Goal: Transaction & Acquisition: Purchase product/service

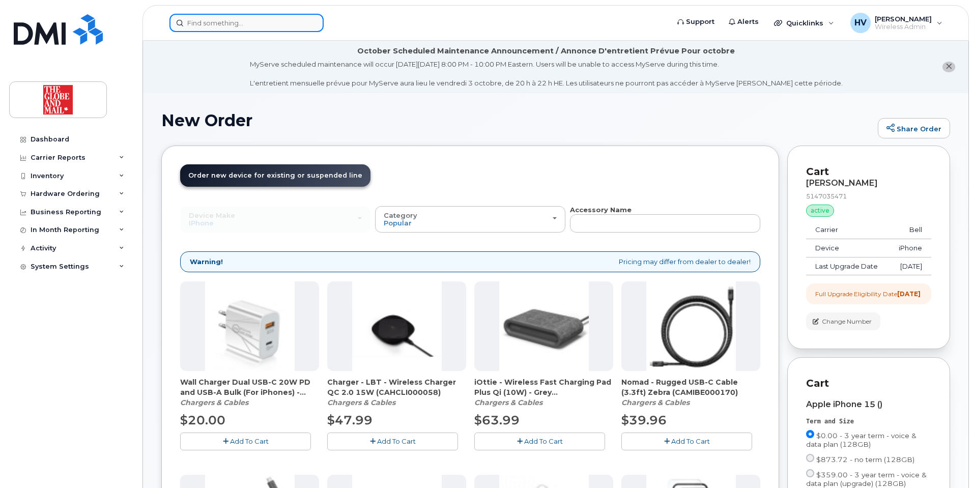
click at [218, 22] on input at bounding box center [246, 23] width 154 height 18
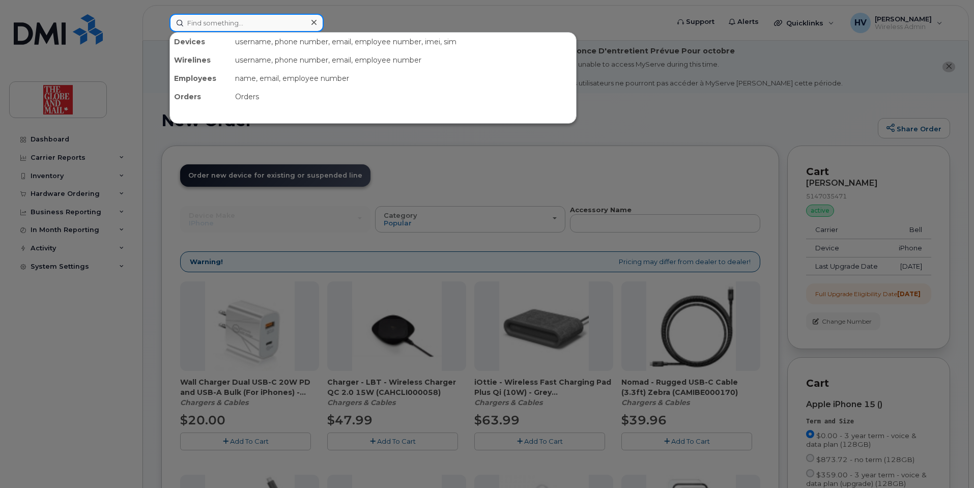
paste input "sfleming"
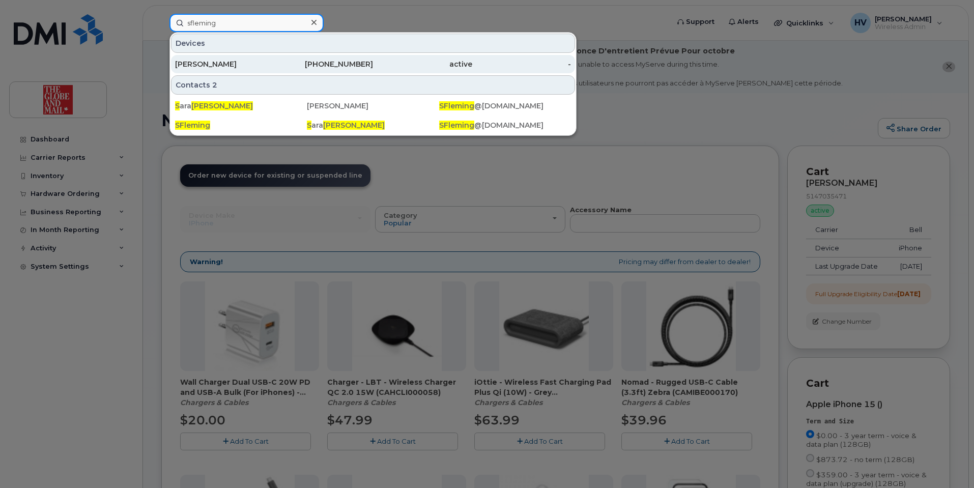
type input "sfleming"
click at [207, 63] on div "[PERSON_NAME]" at bounding box center [224, 64] width 99 height 10
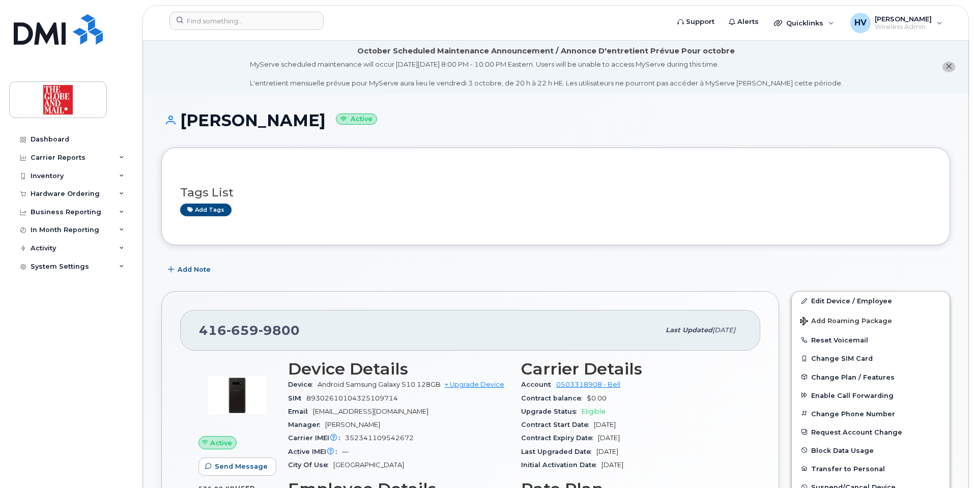
drag, startPoint x: 181, startPoint y: 117, endPoint x: 294, endPoint y: 122, distance: 112.6
click at [294, 122] on h1 "Fleming, Sara Active" at bounding box center [555, 120] width 789 height 18
copy h1 "[PERSON_NAME]"
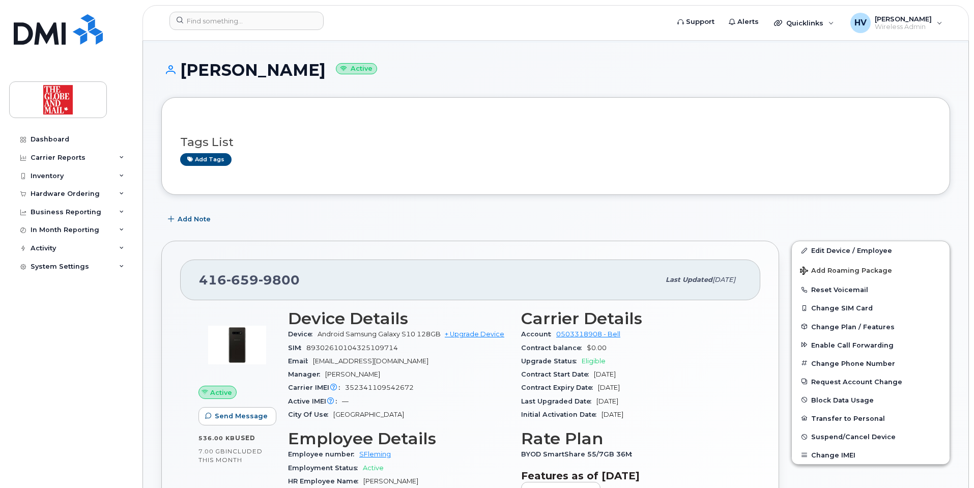
scroll to position [51, 0]
drag, startPoint x: 199, startPoint y: 277, endPoint x: 299, endPoint y: 283, distance: 100.5
click at [299, 283] on div "416 659 9800" at bounding box center [429, 279] width 461 height 21
copy span "416 659 9800"
click at [463, 332] on link "+ Upgrade Device" at bounding box center [475, 334] width 60 height 8
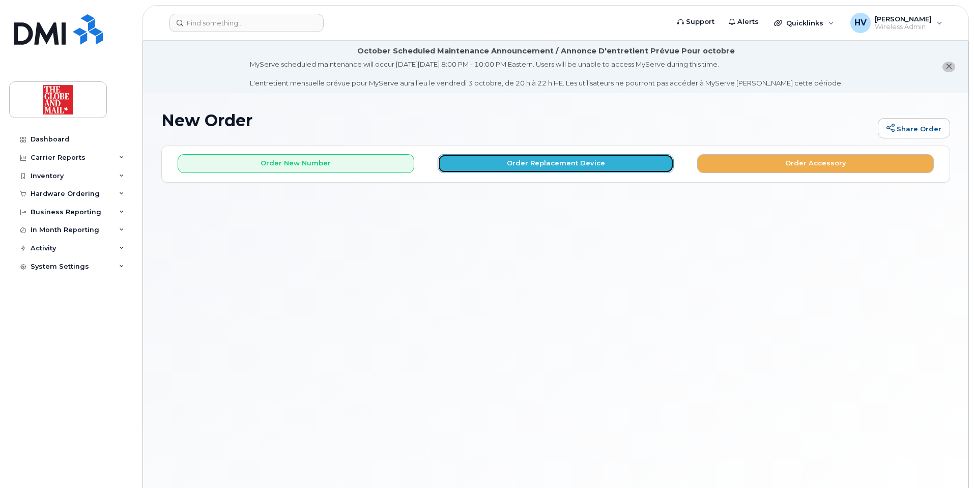
click at [545, 164] on button "Order Replacement Device" at bounding box center [556, 163] width 237 height 19
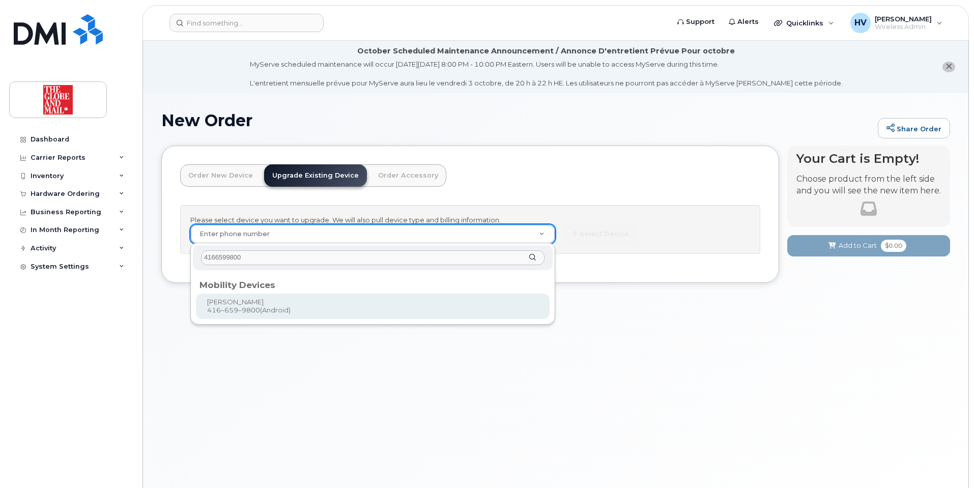
type input "4166599800"
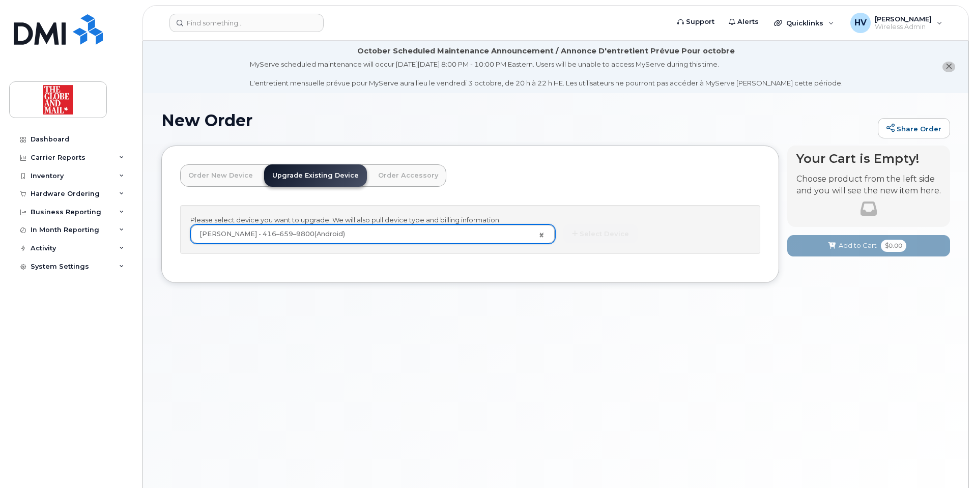
type input "243918"
click at [588, 232] on button "Select Device" at bounding box center [600, 233] width 74 height 19
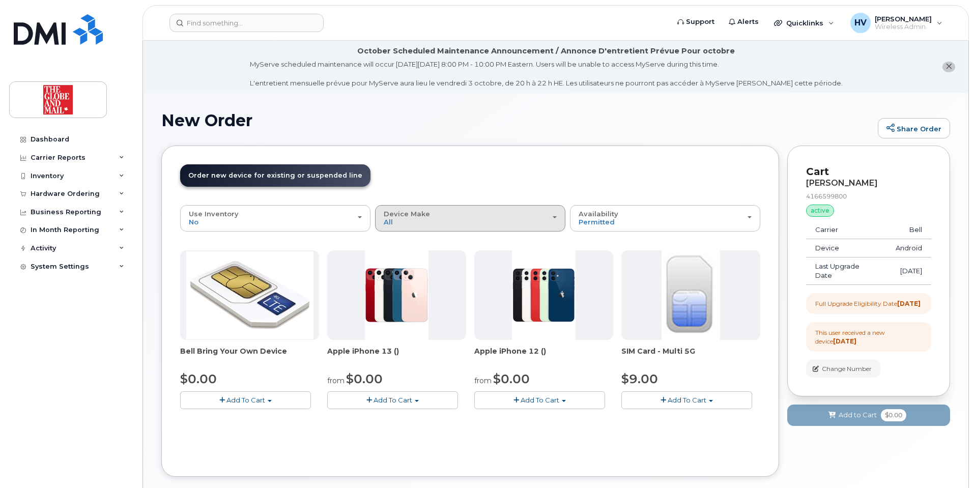
click at [556, 220] on div "Device Make All Cell Phone iPhone" at bounding box center [470, 218] width 173 height 16
click at [407, 279] on label "iPhone" at bounding box center [396, 280] width 37 height 12
click at [0, 0] on input "iPhone" at bounding box center [0, 0] width 0 height 0
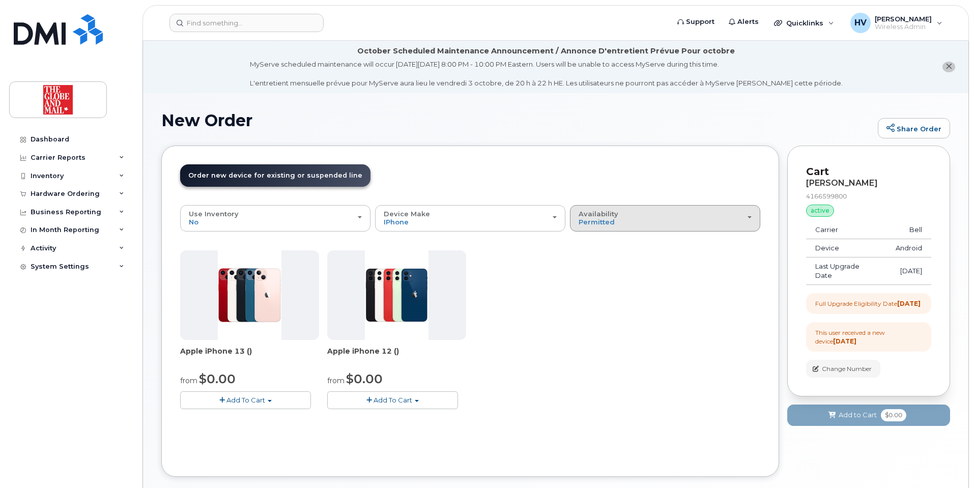
click at [746, 214] on div "Availability Permitted All" at bounding box center [665, 218] width 173 height 16
click at [584, 254] on label "All" at bounding box center [582, 258] width 21 height 12
click at [0, 0] on input "All" at bounding box center [0, 0] width 0 height 0
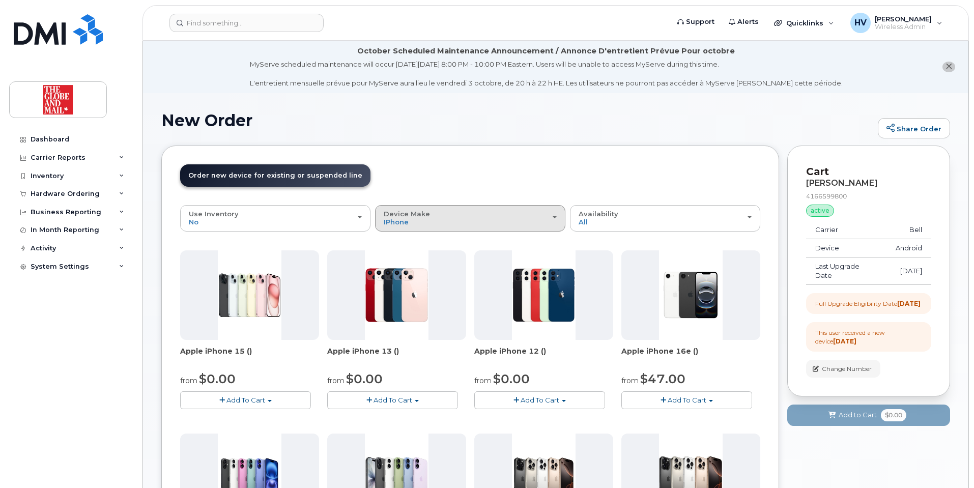
click at [554, 217] on span "button" at bounding box center [555, 217] width 4 height 2
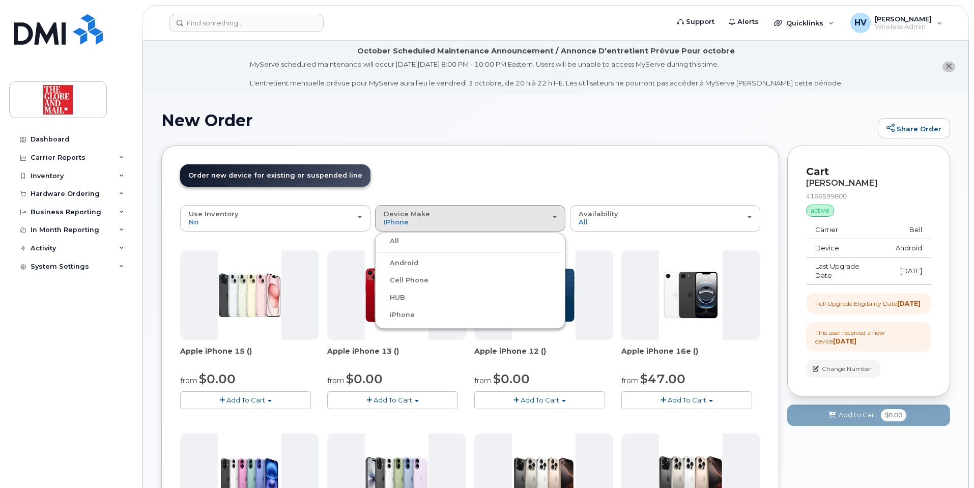
click at [413, 244] on div "All" at bounding box center [470, 241] width 185 height 12
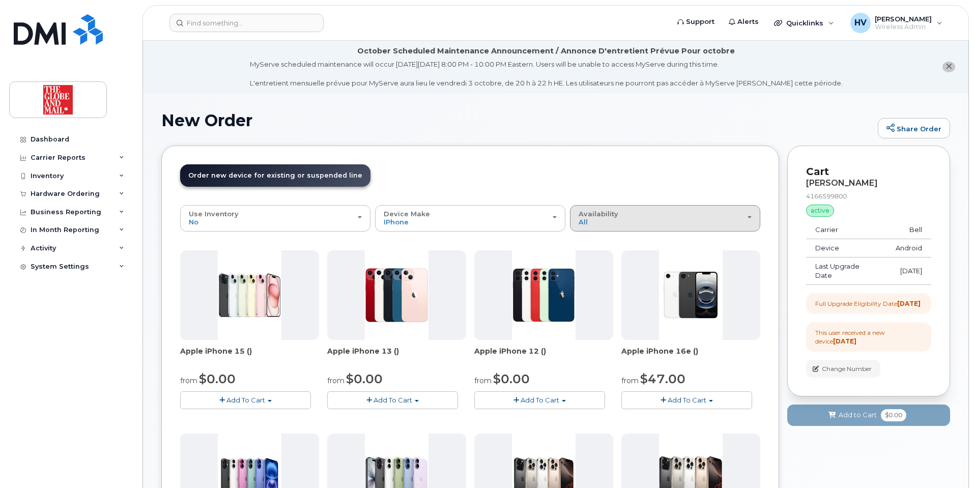
click at [748, 219] on div "Availability Permitted All" at bounding box center [665, 218] width 173 height 16
click at [612, 240] on label "Permitted" at bounding box center [596, 241] width 48 height 12
click at [0, 0] on input "Permitted" at bounding box center [0, 0] width 0 height 0
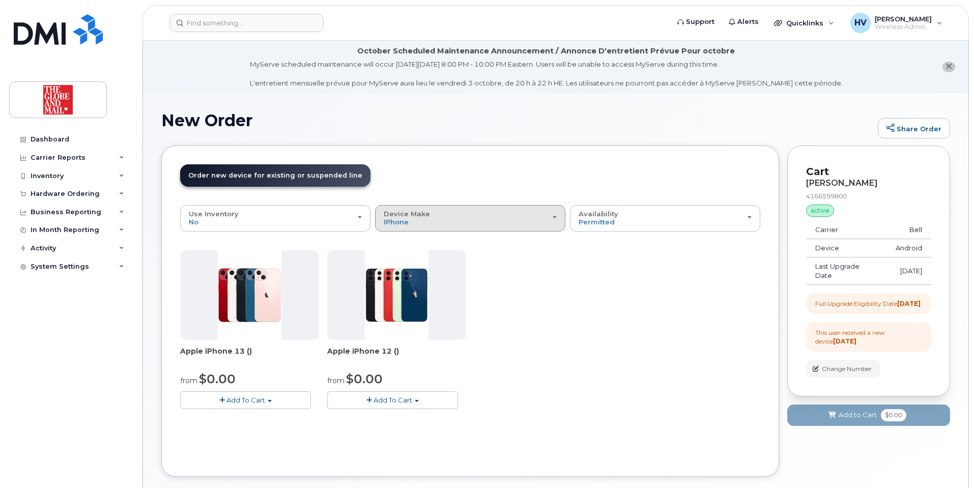
click at [553, 215] on div "Device Make All Cell Phone iPhone" at bounding box center [470, 218] width 173 height 16
click at [391, 238] on label "All" at bounding box center [388, 241] width 21 height 12
click at [0, 0] on input "All" at bounding box center [0, 0] width 0 height 0
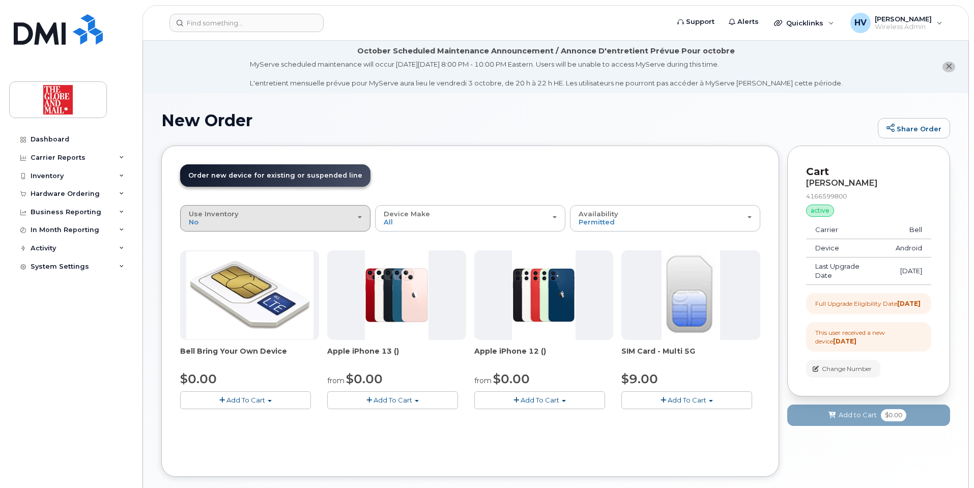
click at [365, 220] on button "Use Inventory No" at bounding box center [275, 218] width 190 height 26
click at [201, 256] on label "Yes" at bounding box center [195, 258] width 24 height 12
click at [0, 0] on input "Yes" at bounding box center [0, 0] width 0 height 0
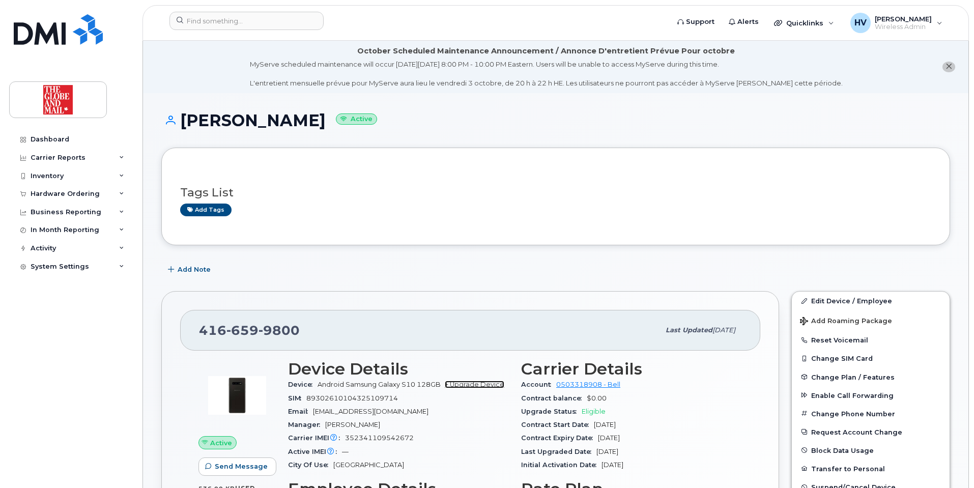
click at [486, 385] on link "+ Upgrade Device" at bounding box center [475, 385] width 60 height 8
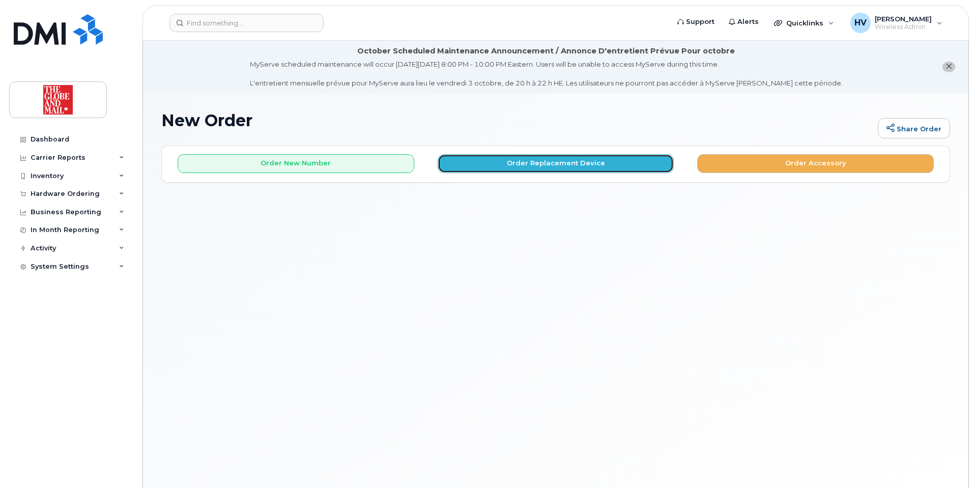
click at [605, 166] on button "Order Replacement Device" at bounding box center [556, 163] width 237 height 19
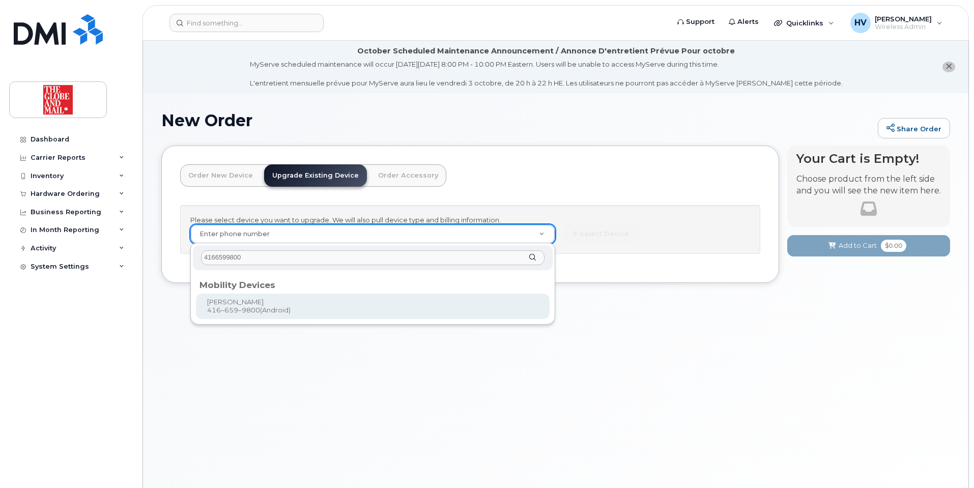
type input "4166599800"
type input "243918"
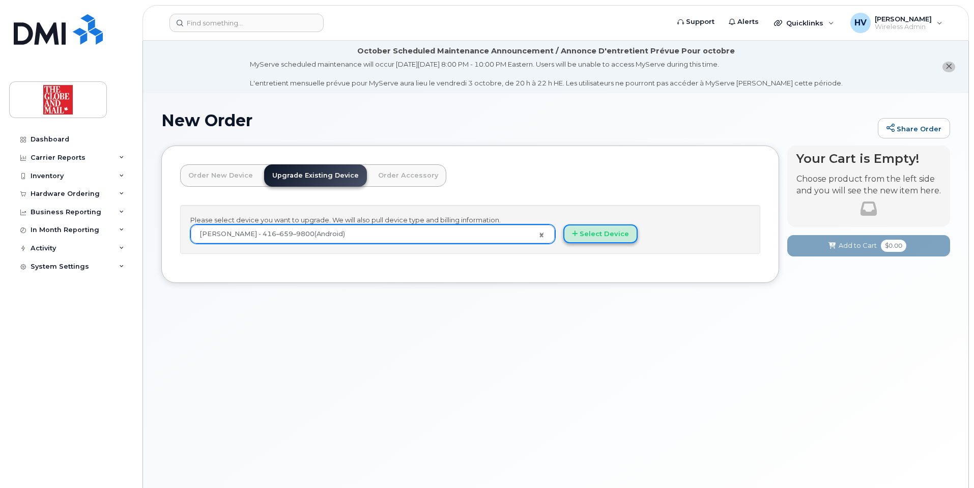
click at [598, 234] on button "Select Device" at bounding box center [600, 233] width 74 height 19
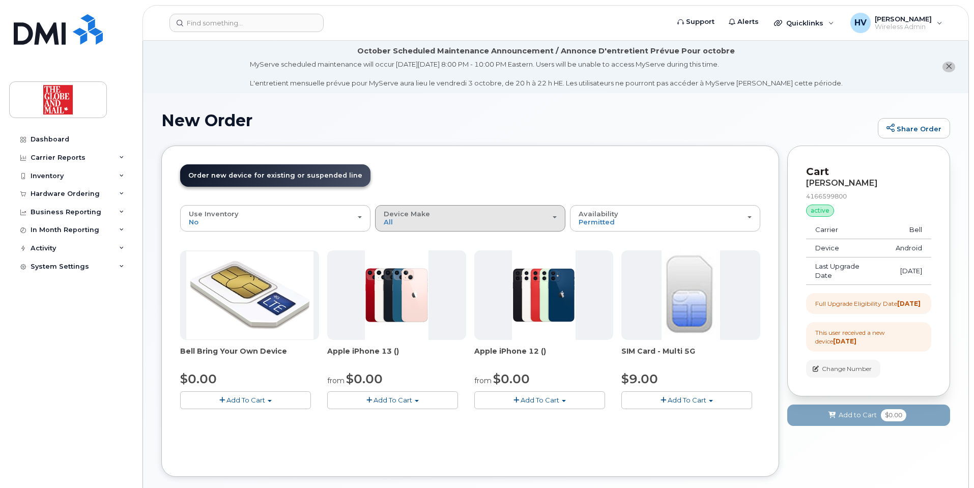
click at [552, 220] on div "Device Make All Cell Phone iPhone" at bounding box center [470, 218] width 173 height 16
click at [400, 278] on label "iPhone" at bounding box center [396, 280] width 37 height 12
click at [0, 0] on input "iPhone" at bounding box center [0, 0] width 0 height 0
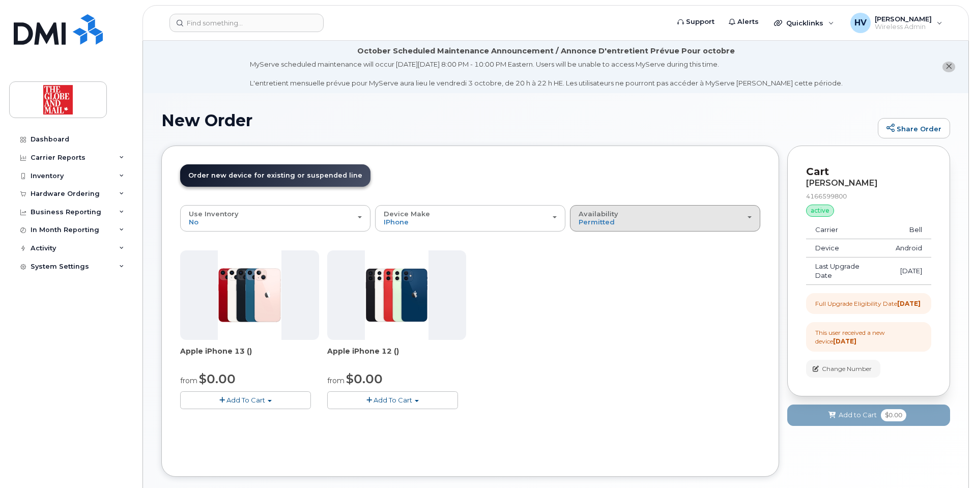
click at [752, 221] on button "Availability Permitted All" at bounding box center [665, 218] width 190 height 26
click at [584, 257] on label "All" at bounding box center [582, 258] width 21 height 12
click at [0, 0] on input "All" at bounding box center [0, 0] width 0 height 0
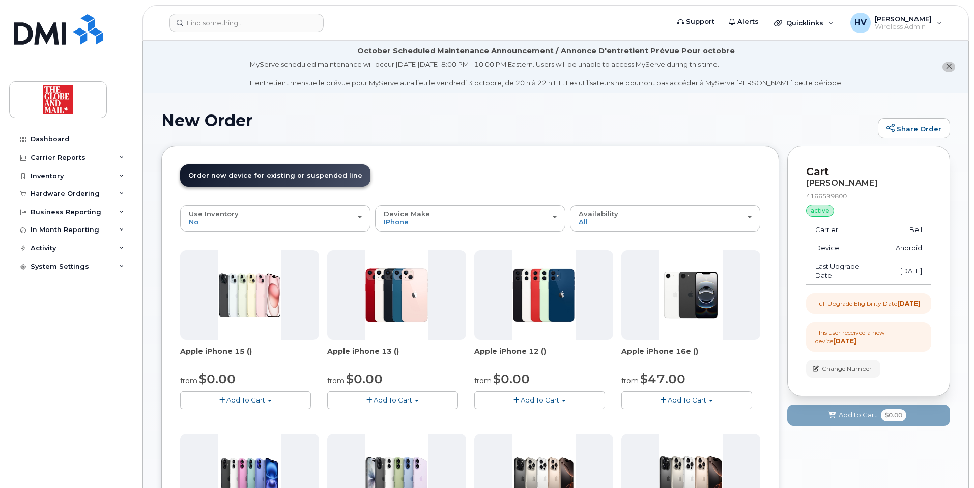
click at [244, 395] on button "Add To Cart" at bounding box center [245, 400] width 131 height 18
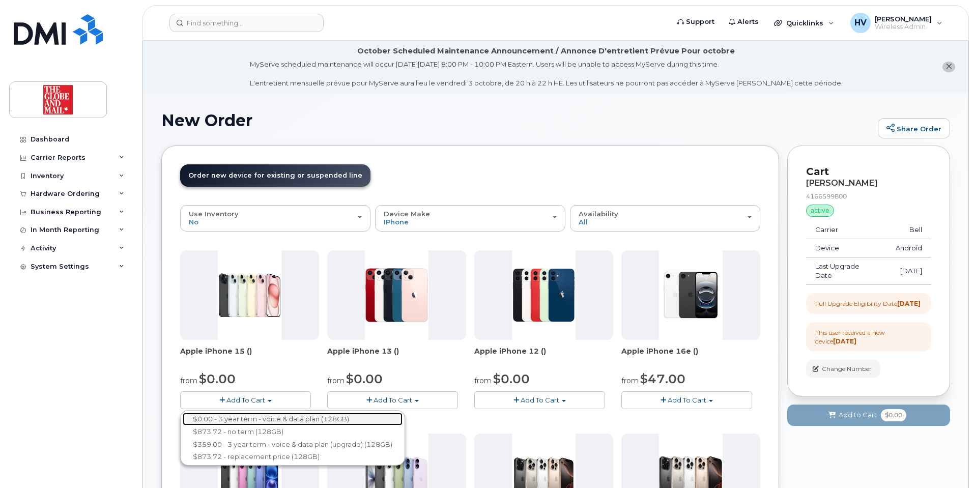
click at [240, 416] on link "$0.00 - 3 year term - voice & data plan (128GB)" at bounding box center [293, 419] width 220 height 13
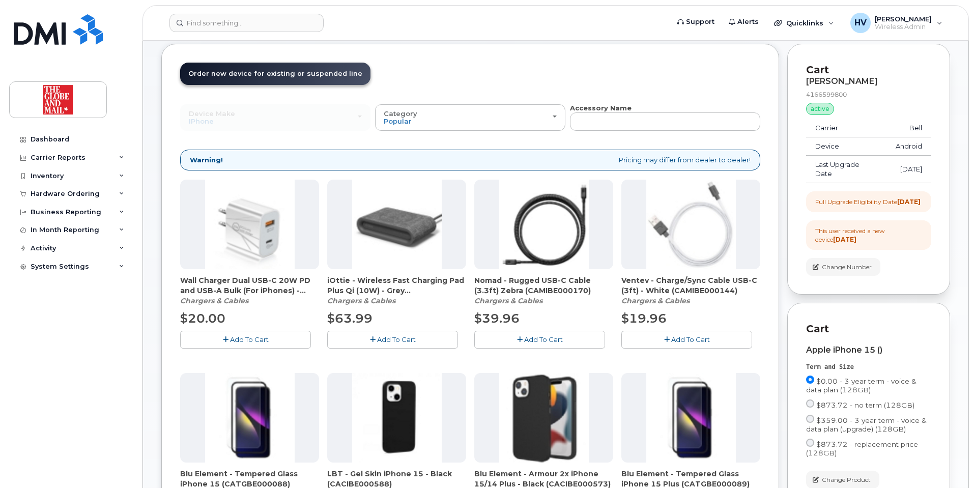
scroll to position [153, 0]
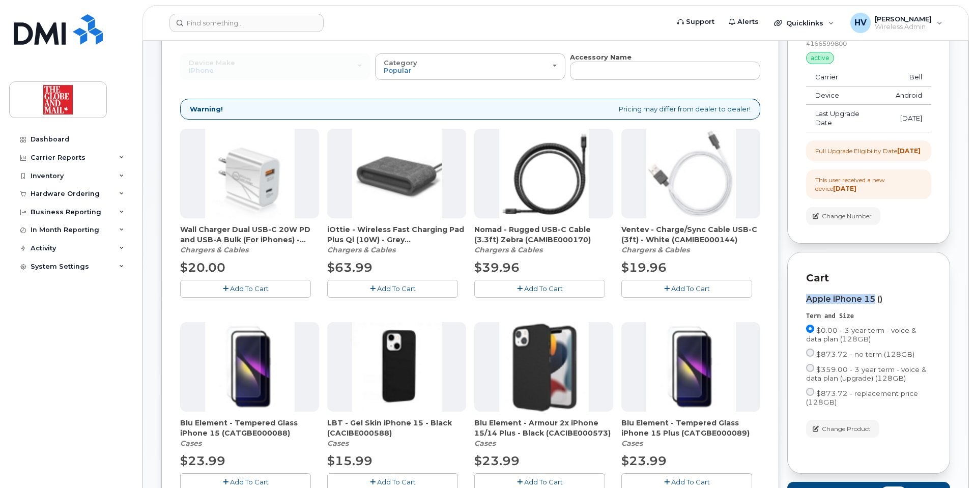
drag, startPoint x: 808, startPoint y: 308, endPoint x: 874, endPoint y: 307, distance: 66.2
click at [874, 304] on div "Apple iPhone 15 ()" at bounding box center [868, 299] width 125 height 9
copy div "Apple iPhone 15"
